Goal: Transaction & Acquisition: Book appointment/travel/reservation

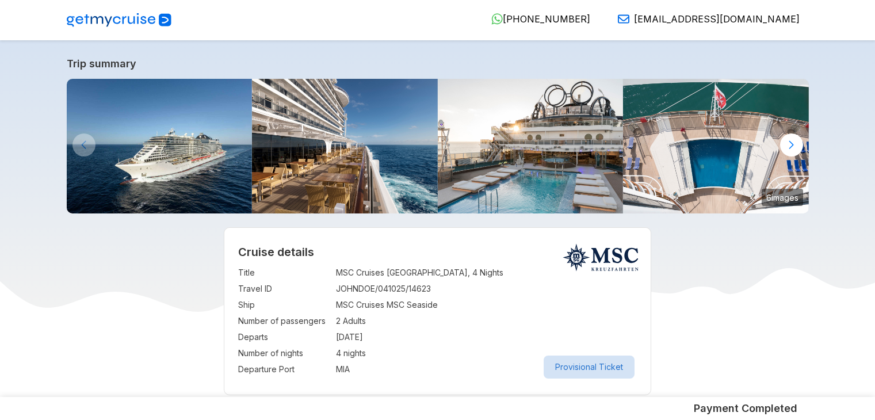
select select "**"
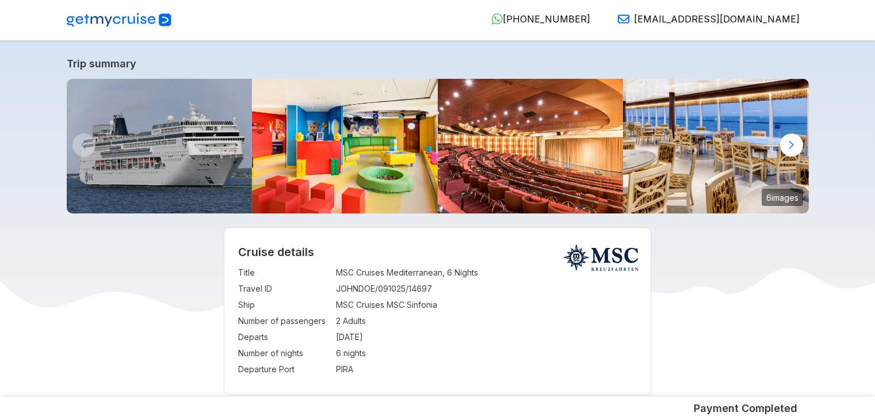
select select "**"
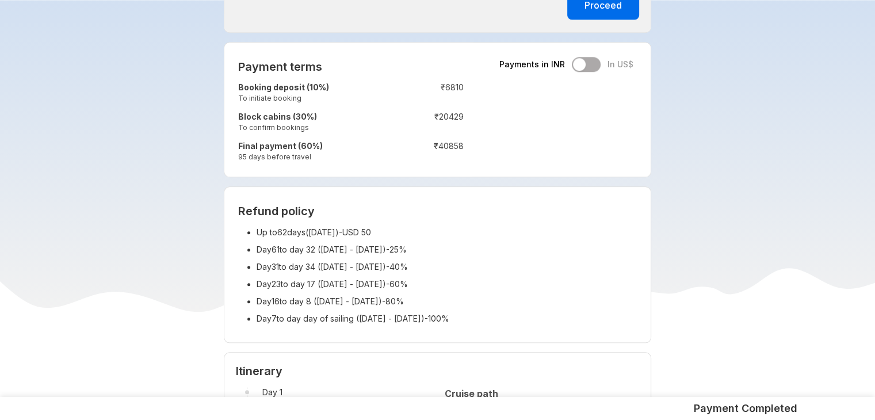
scroll to position [1012, 0]
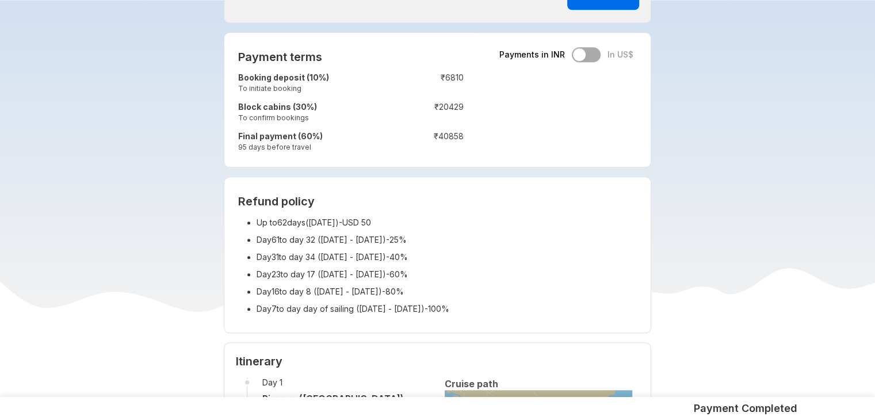
click at [296, 239] on li "Day 61 to day 32 ( [DATE] - [DATE] ) - 25%" at bounding box center [446, 239] width 380 height 17
drag, startPoint x: 290, startPoint y: 307, endPoint x: 302, endPoint y: 308, distance: 12.1
click at [302, 308] on li "Day 7 to day day of sailing ( [DATE] - [DATE] ) - 100%" at bounding box center [446, 308] width 380 height 17
drag, startPoint x: 276, startPoint y: 201, endPoint x: 233, endPoint y: 201, distance: 42.6
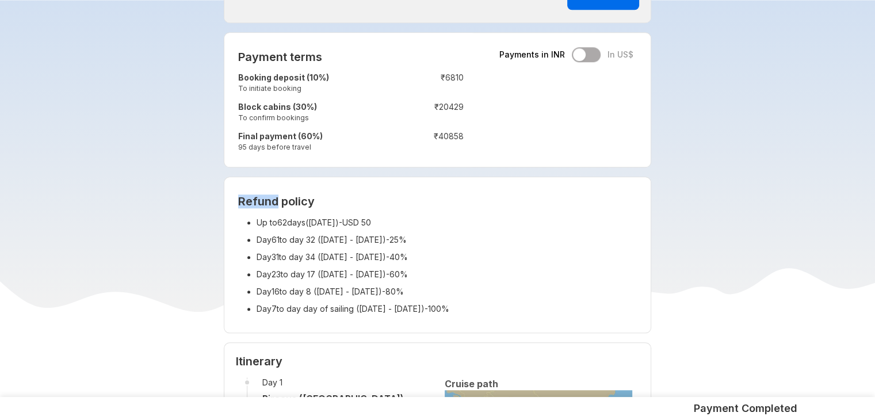
click at [233, 201] on div "Refund policy Up to 62 days( [DATE] ) - USD 50 Day 61 to day 32 ( [DATE] - [DAT…" at bounding box center [437, 254] width 426 height 155
drag, startPoint x: 281, startPoint y: 200, endPoint x: 316, endPoint y: 203, distance: 35.2
click at [316, 203] on h2 "Refund policy" at bounding box center [437, 201] width 399 height 14
drag, startPoint x: 237, startPoint y: 201, endPoint x: 276, endPoint y: 203, distance: 39.2
click at [276, 203] on div "Refund policy Up to 62 days( [DATE] ) - USD 50 Day 61 to day 32 ( [DATE] - [DAT…" at bounding box center [437, 254] width 426 height 155
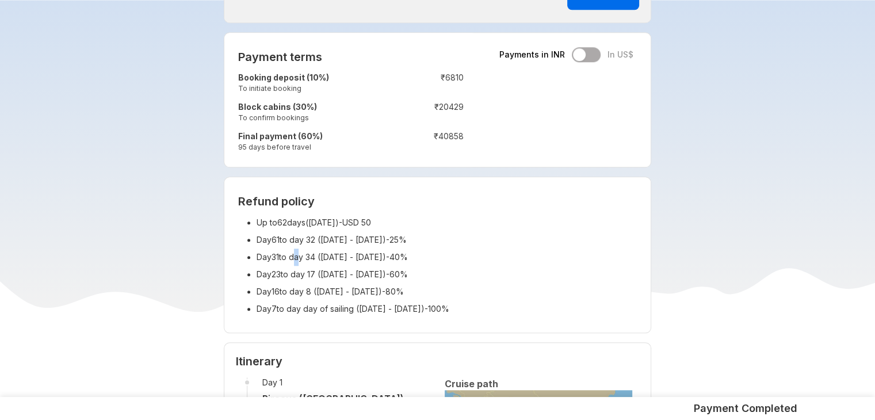
click at [293, 257] on li "Day 31 to day 34 ( [DATE] - [DATE] ) - 40%" at bounding box center [446, 256] width 380 height 17
click at [291, 307] on li "Day 7 to day day of sailing ( 27 Oct 25 - 03 Nov 25 ) - 100%" at bounding box center [446, 308] width 380 height 17
click at [308, 309] on li "Day 7 to day day of sailing ( 27 Oct 25 - 03 Nov 25 ) - 100%" at bounding box center [446, 308] width 380 height 17
drag, startPoint x: 260, startPoint y: 311, endPoint x: 255, endPoint y: 308, distance: 5.9
click at [255, 308] on ul "Up to 62 days( 02 Sept 25 ) - USD 50 Day 61 to day 32 ( 03 Sept 25 - 02 Oct 25 …" at bounding box center [437, 266] width 399 height 104
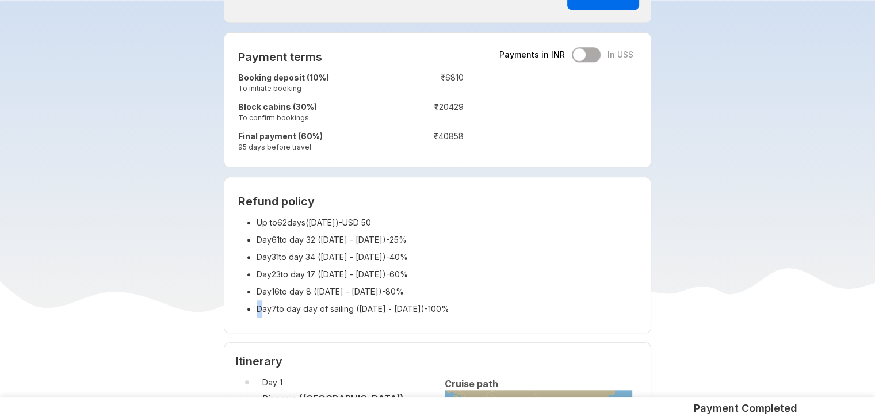
drag, startPoint x: 304, startPoint y: 309, endPoint x: 291, endPoint y: 309, distance: 12.7
click at [291, 309] on li "Day 7 to day day of sailing ( 27 Oct 25 - 03 Nov 25 ) - 100%" at bounding box center [446, 308] width 380 height 17
click at [314, 319] on div "Refund policy Up to 62 days( 02 Sept 25 ) - USD 50 Day 61 to day 32 ( 03 Sept 2…" at bounding box center [437, 254] width 426 height 155
